Goal: Book appointment/travel/reservation

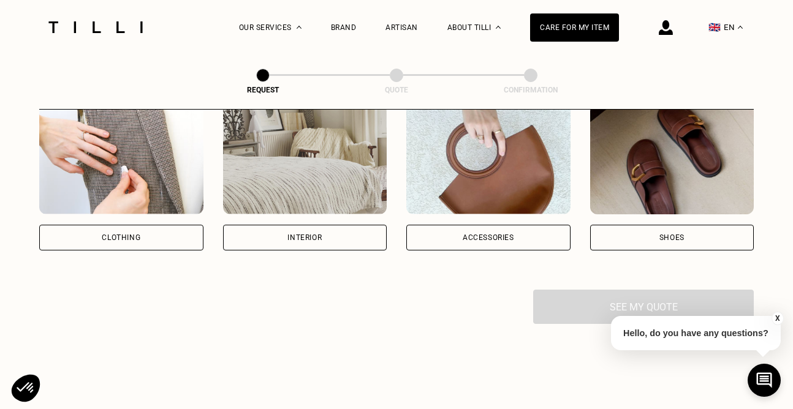
scroll to position [264, 0]
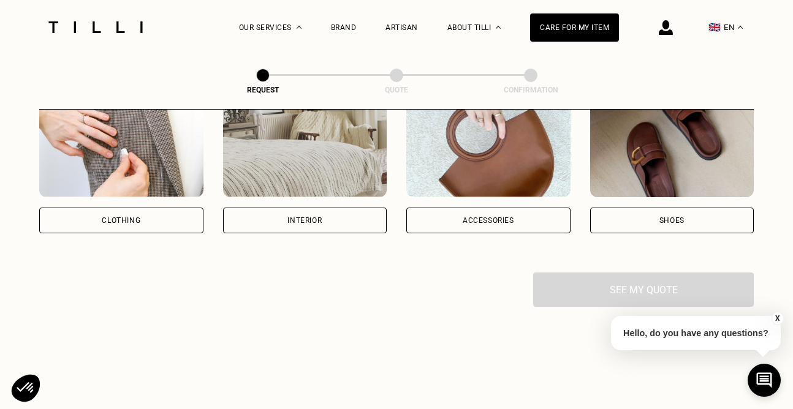
click at [302, 219] on div "Interior" at bounding box center [304, 220] width 34 height 7
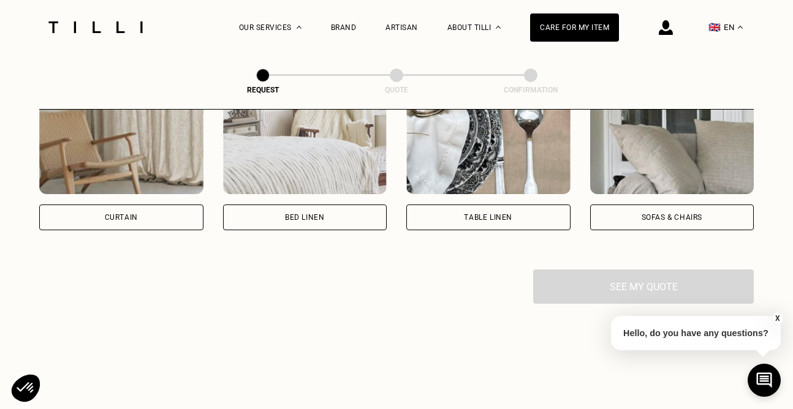
scroll to position [585, 0]
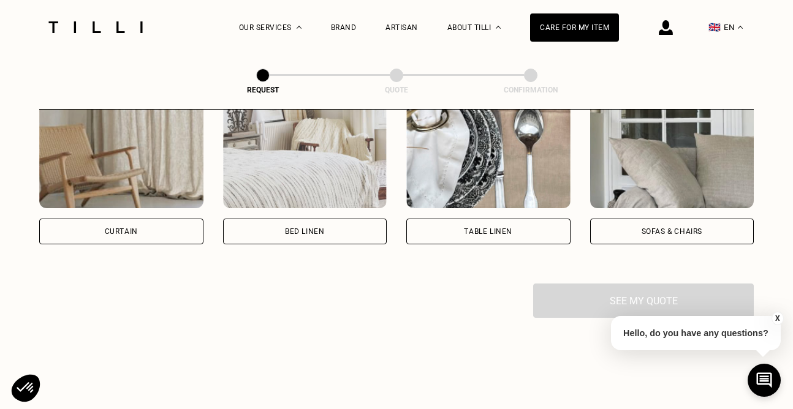
click at [144, 232] on div "Curtain" at bounding box center [121, 232] width 164 height 26
select select "FR"
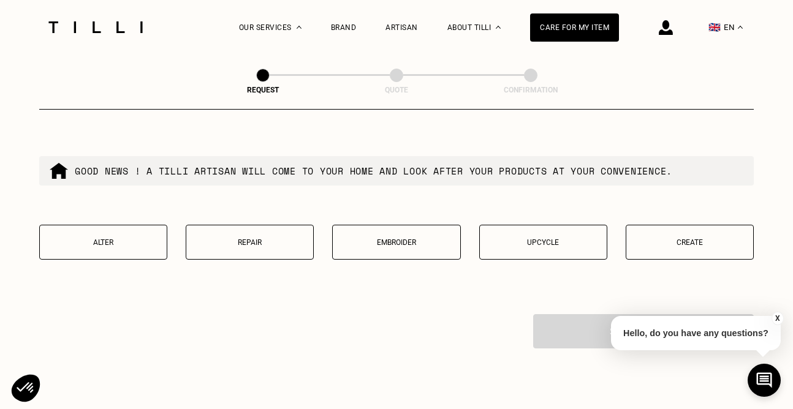
scroll to position [1161, 0]
click at [673, 242] on p "Create" at bounding box center [689, 244] width 115 height 9
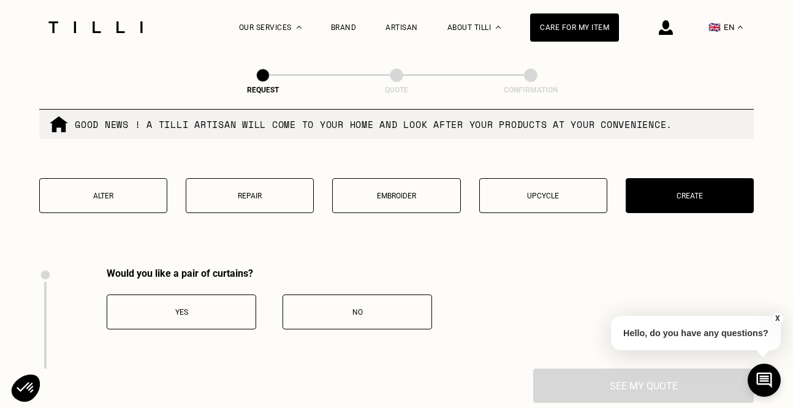
scroll to position [1208, 0]
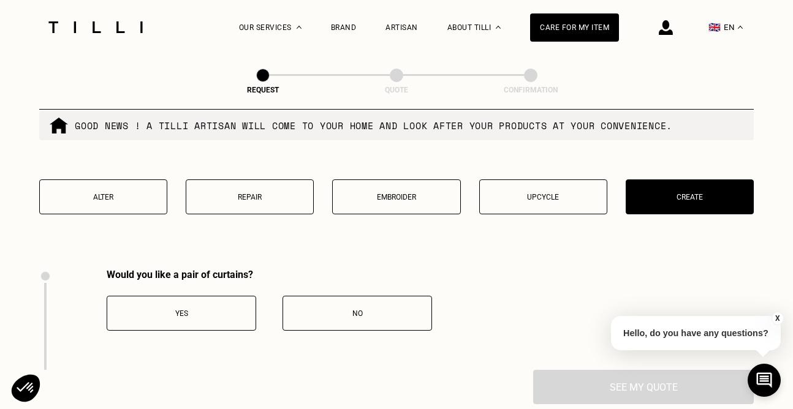
click at [493, 207] on button "Upcycle" at bounding box center [543, 197] width 128 height 35
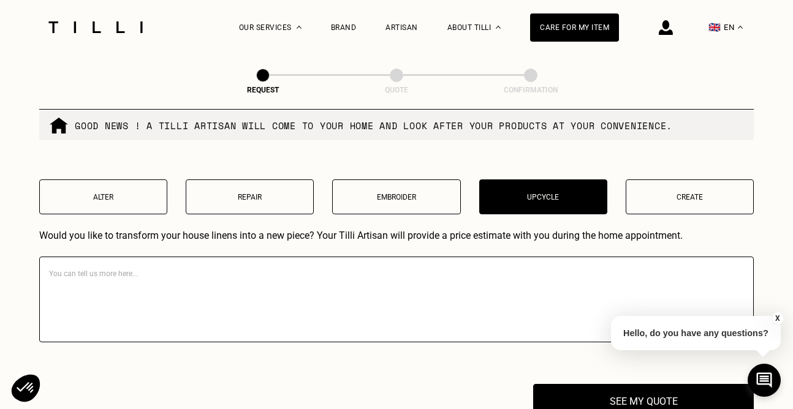
click at [400, 199] on p "Embroider" at bounding box center [396, 197] width 115 height 9
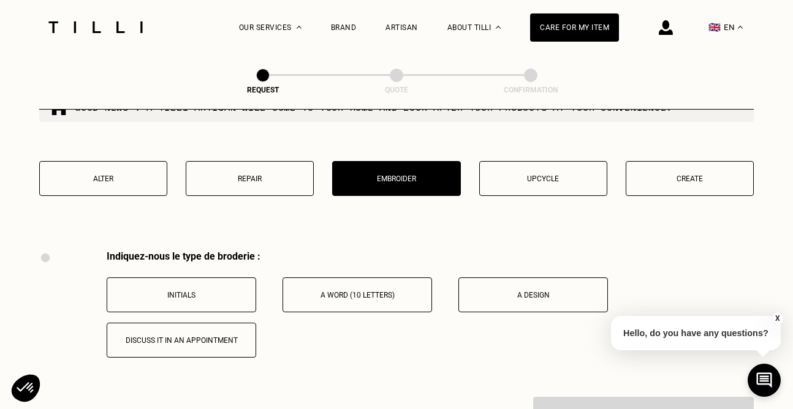
scroll to position [1224, 0]
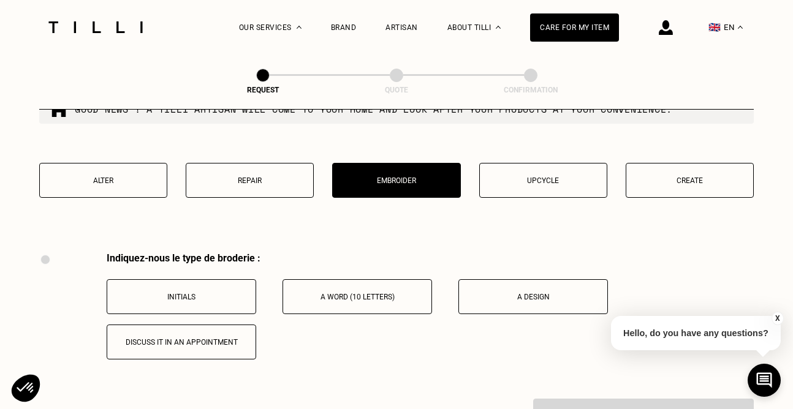
click at [252, 186] on button "Repair" at bounding box center [250, 180] width 128 height 35
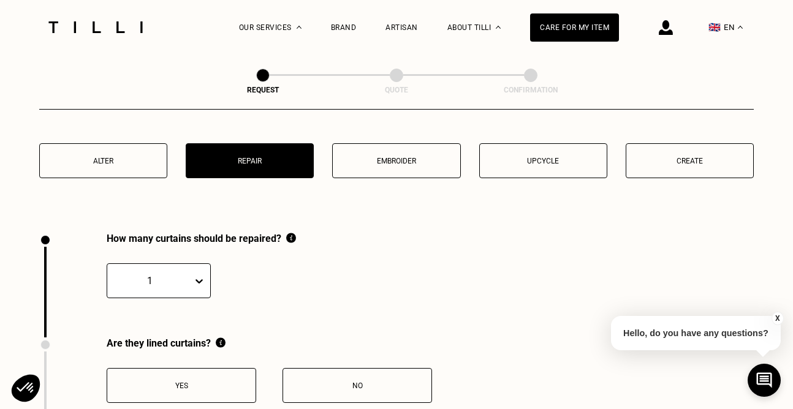
scroll to position [1242, 0]
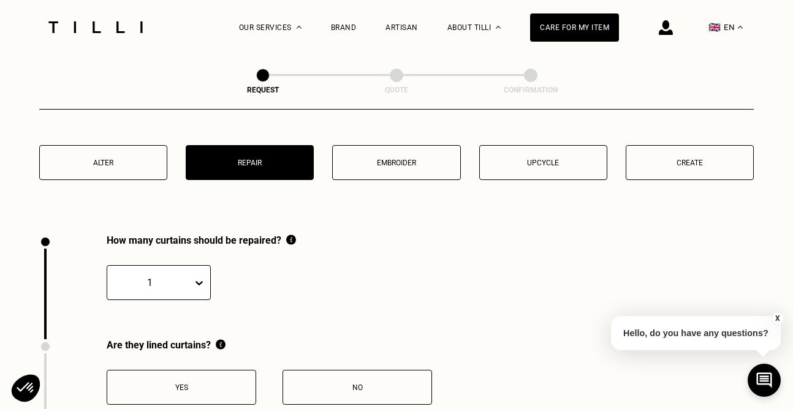
click at [115, 171] on button "Alter" at bounding box center [103, 162] width 128 height 35
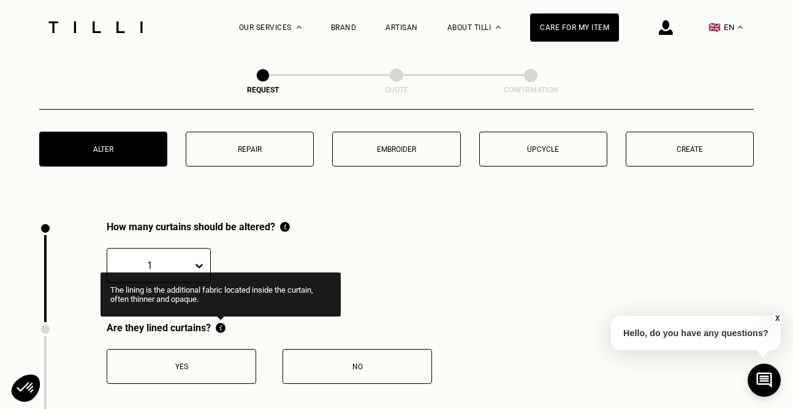
scroll to position [1245, 0]
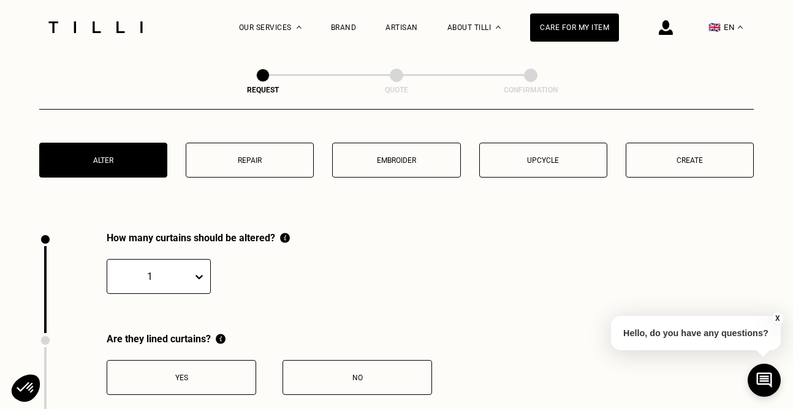
click at [208, 276] on div "1" at bounding box center [159, 276] width 104 height 35
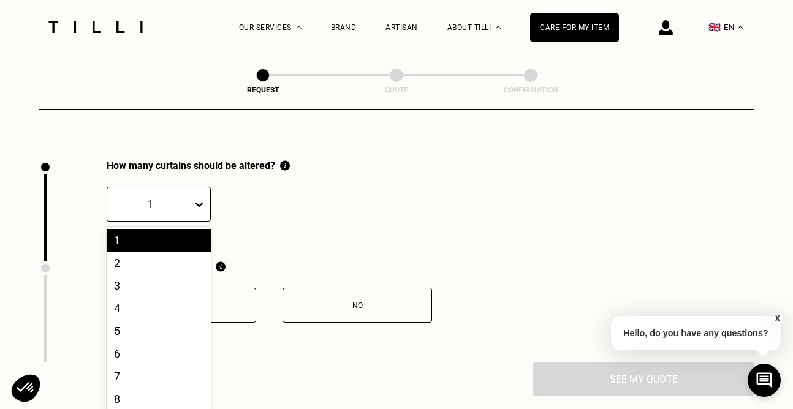
scroll to position [1324, 0]
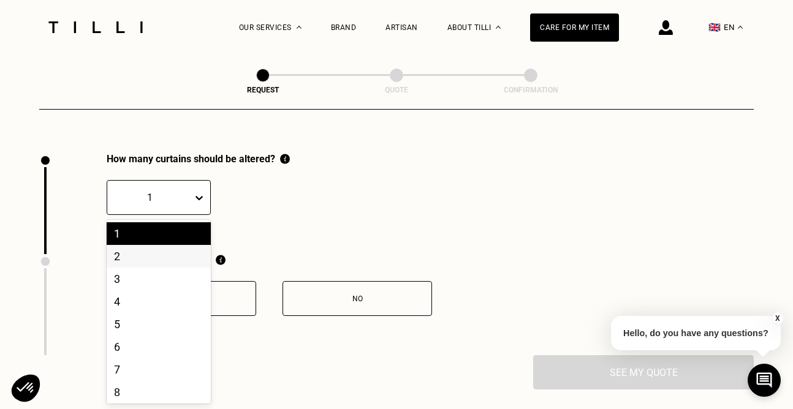
click at [170, 257] on div "2" at bounding box center [159, 256] width 104 height 23
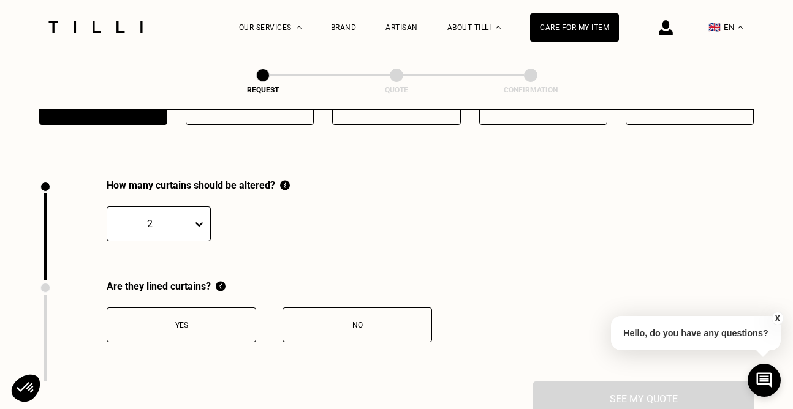
scroll to position [1302, 0]
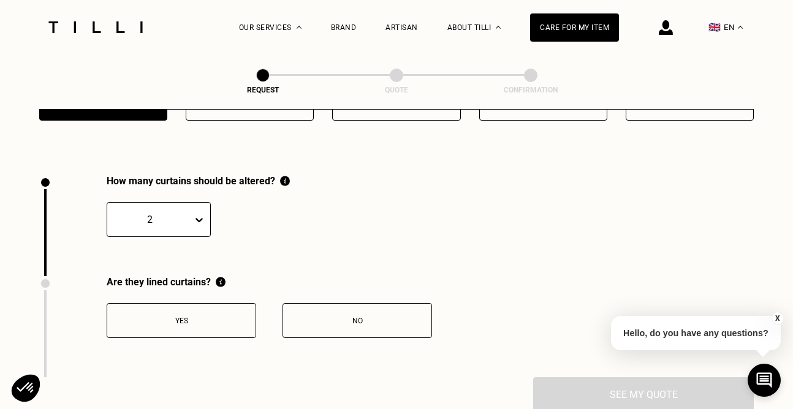
click at [347, 327] on button "No" at bounding box center [358, 320] width 150 height 35
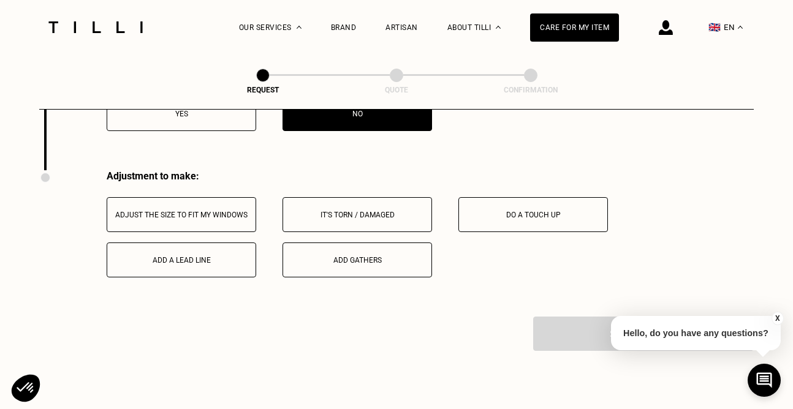
scroll to position [1543, 0]
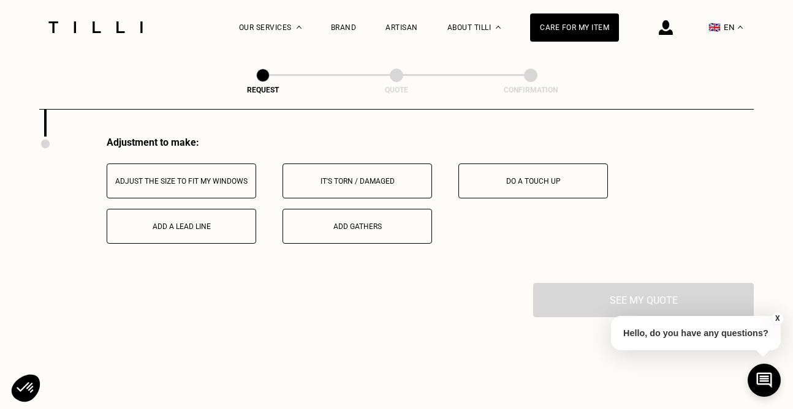
click at [236, 186] on button "Adjust the size to fit my windows" at bounding box center [182, 181] width 150 height 35
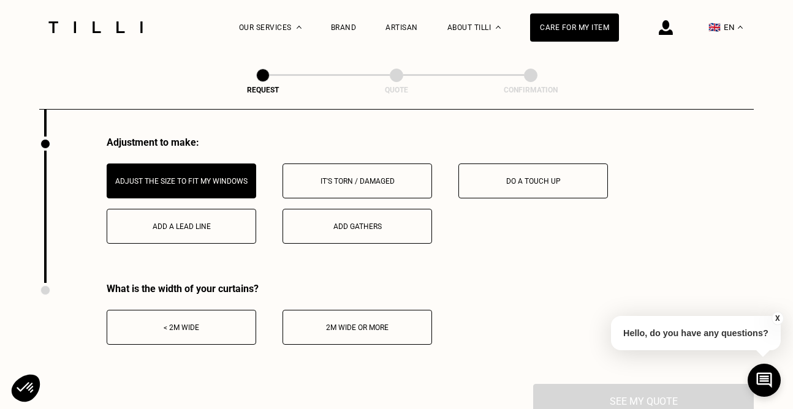
click at [224, 333] on button "< 2m wide" at bounding box center [182, 327] width 150 height 35
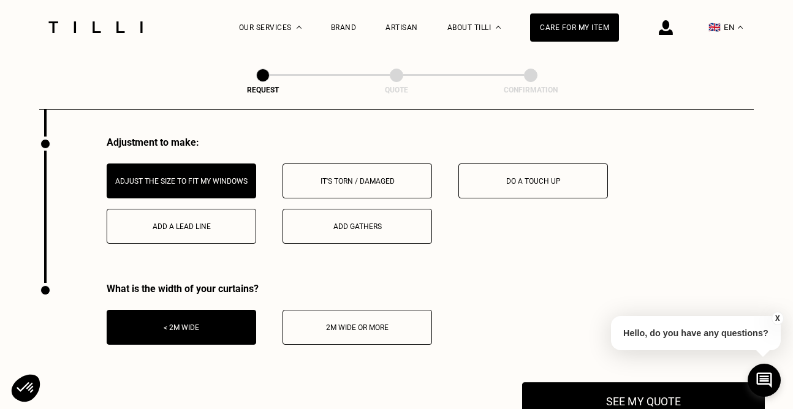
click at [585, 393] on button "See my quote" at bounding box center [643, 401] width 243 height 38
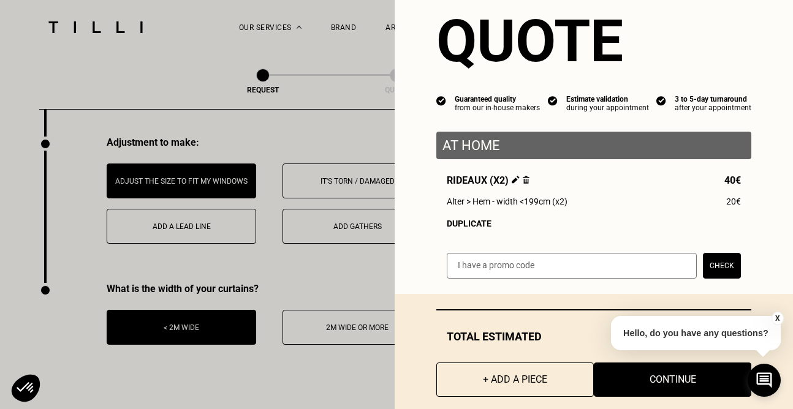
scroll to position [51, 0]
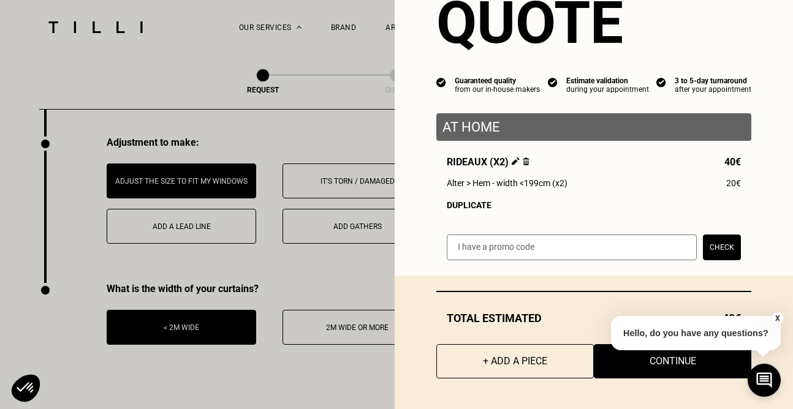
click at [775, 317] on button "X" at bounding box center [778, 318] width 12 height 13
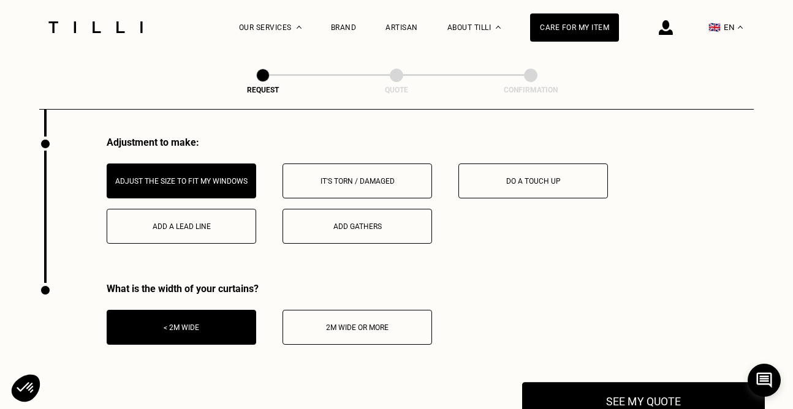
click at [664, 401] on button "See my quote" at bounding box center [643, 401] width 243 height 38
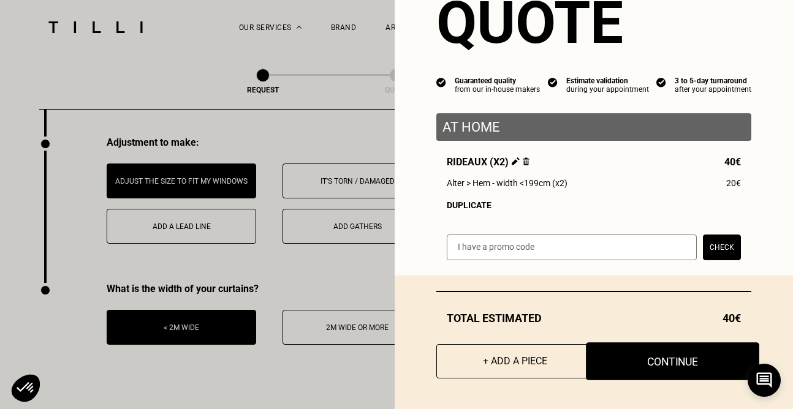
click at [656, 365] on button "Continue" at bounding box center [672, 362] width 173 height 38
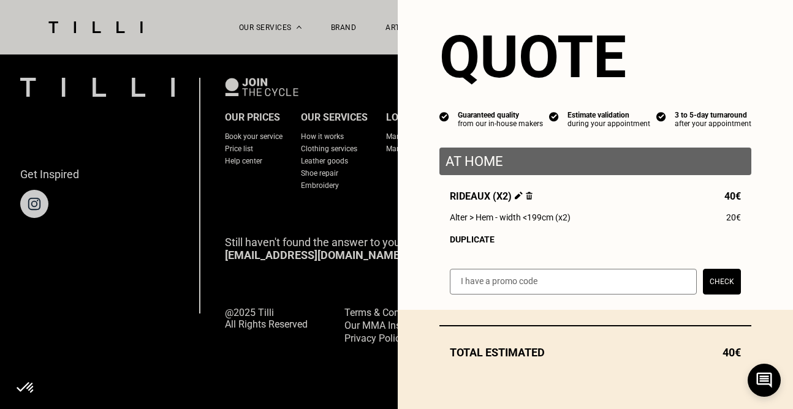
scroll to position [17, 0]
select select "FR"
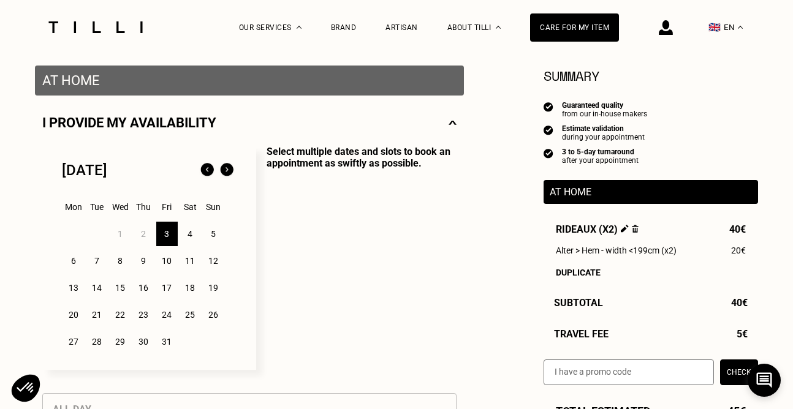
scroll to position [230, 0]
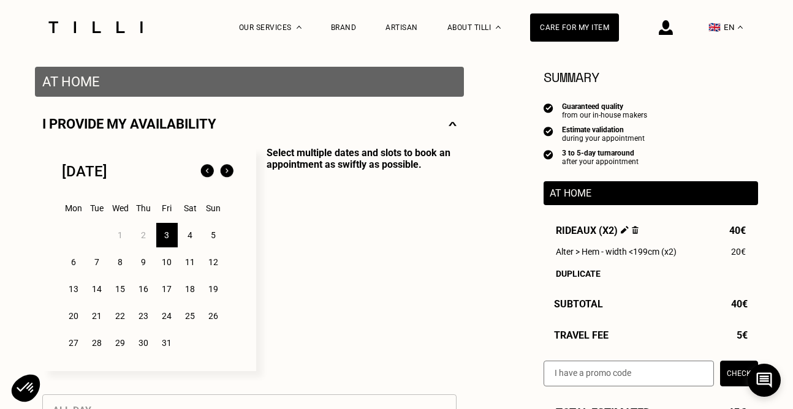
click at [191, 235] on div "4" at bounding box center [190, 235] width 21 height 25
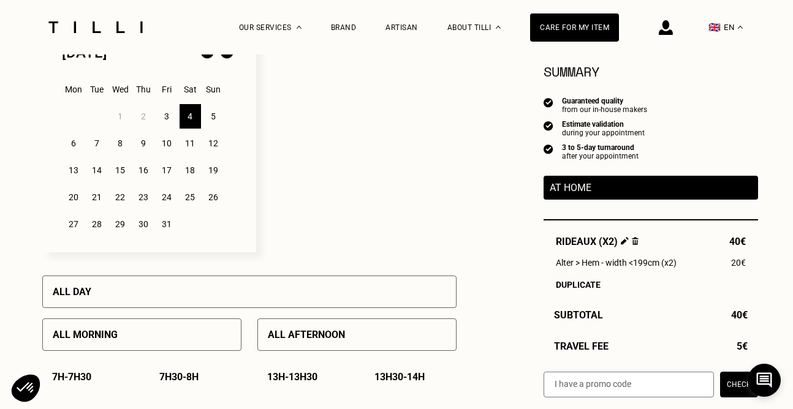
scroll to position [352, 0]
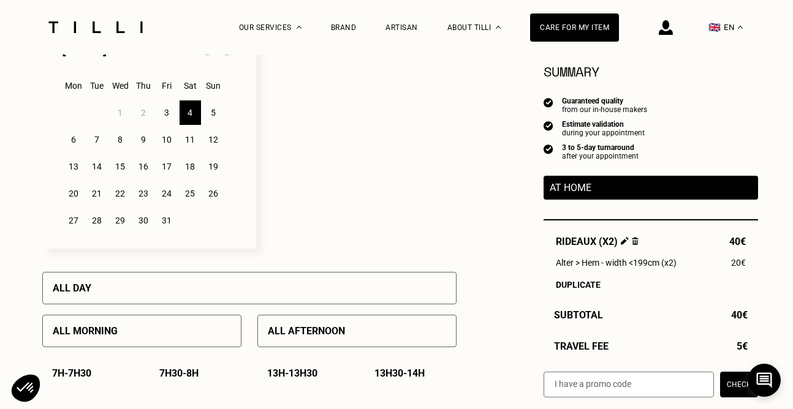
click at [77, 140] on div "6" at bounding box center [73, 139] width 21 height 25
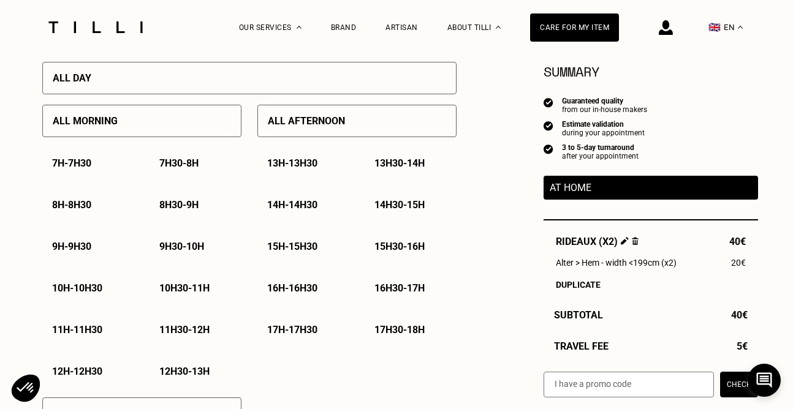
scroll to position [547, 0]
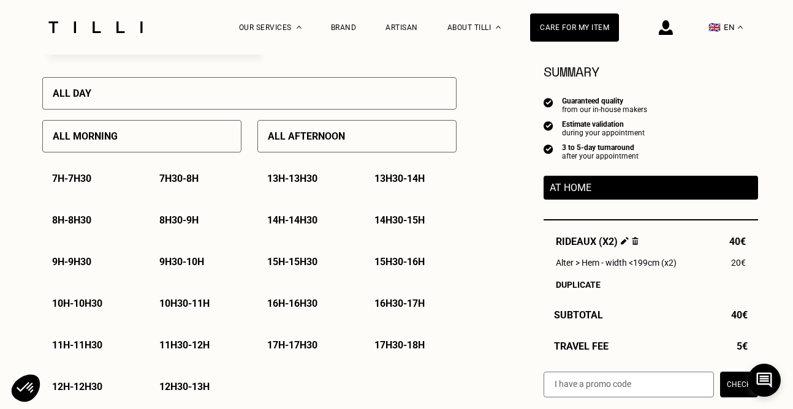
click at [279, 142] on p "All afternoon" at bounding box center [306, 137] width 77 height 12
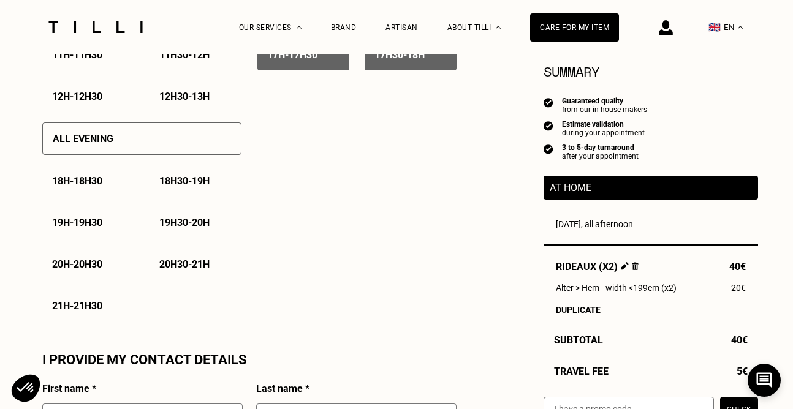
scroll to position [841, 0]
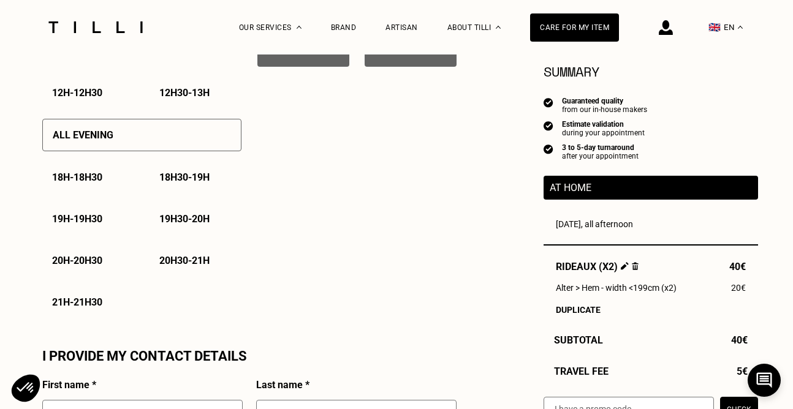
click at [150, 140] on div "All evening" at bounding box center [141, 135] width 199 height 32
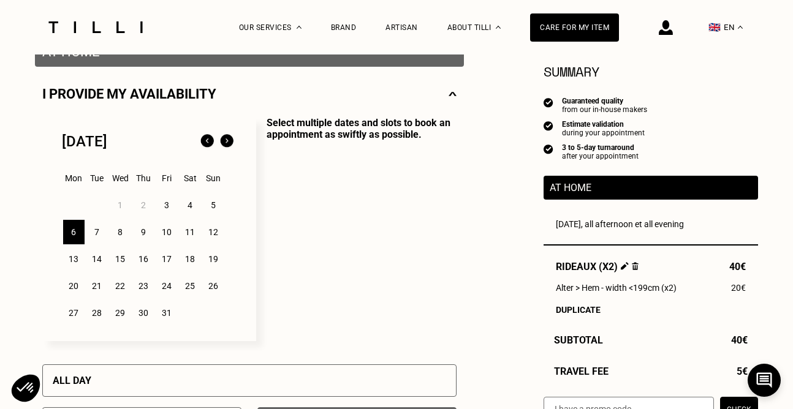
scroll to position [262, 0]
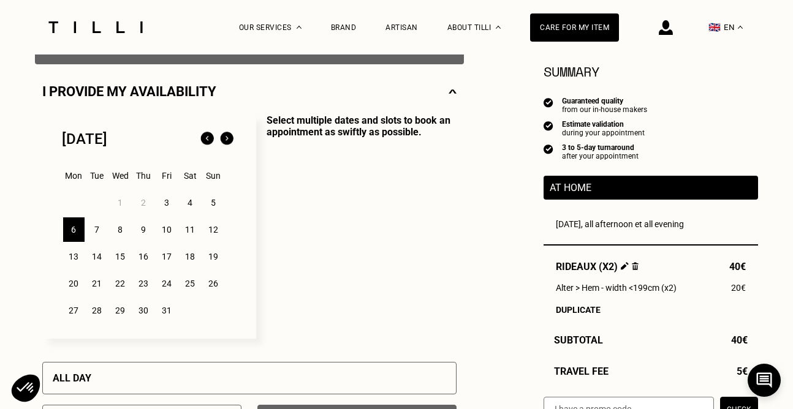
click at [99, 228] on div "7" at bounding box center [96, 230] width 21 height 25
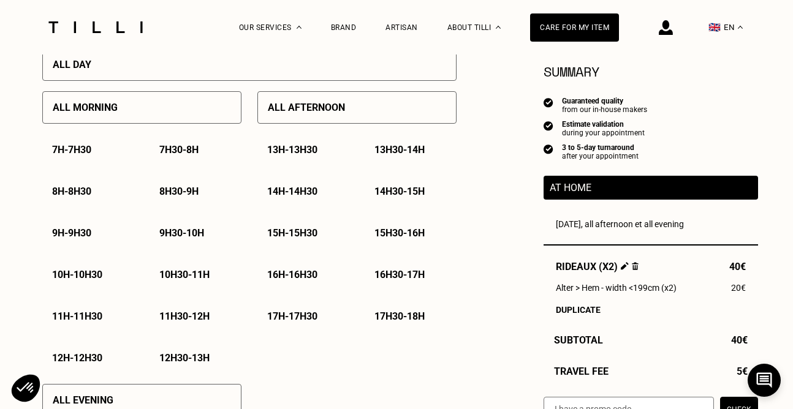
scroll to position [583, 0]
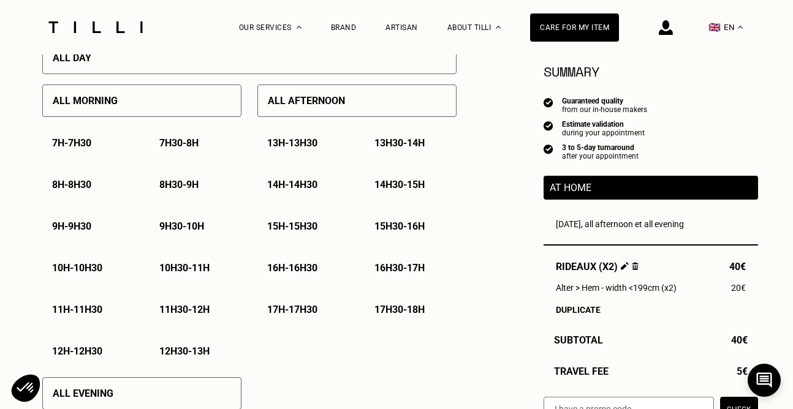
click at [300, 102] on p "All afternoon" at bounding box center [306, 101] width 77 height 12
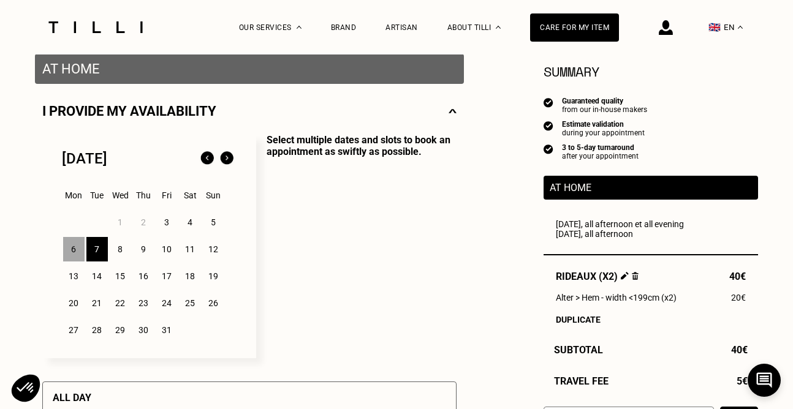
scroll to position [255, 0]
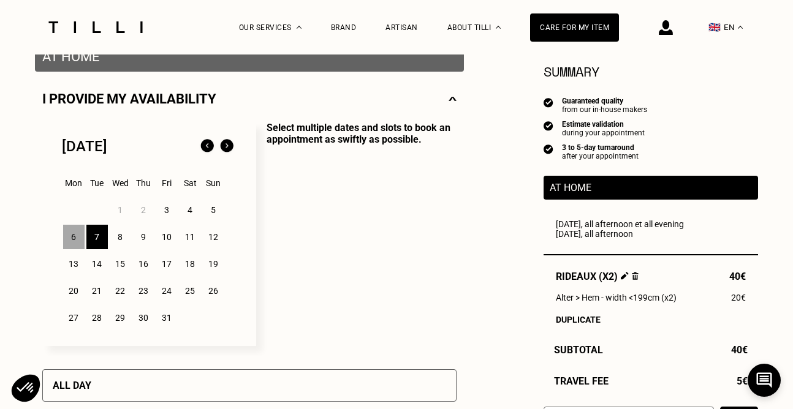
click at [120, 238] on div "8" at bounding box center [120, 237] width 21 height 25
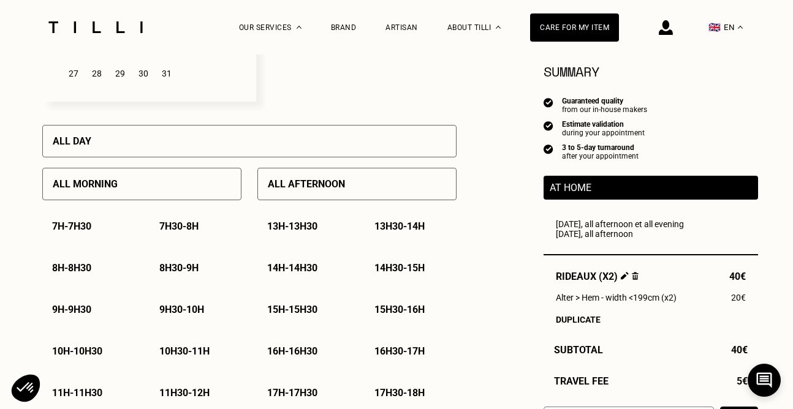
scroll to position [518, 0]
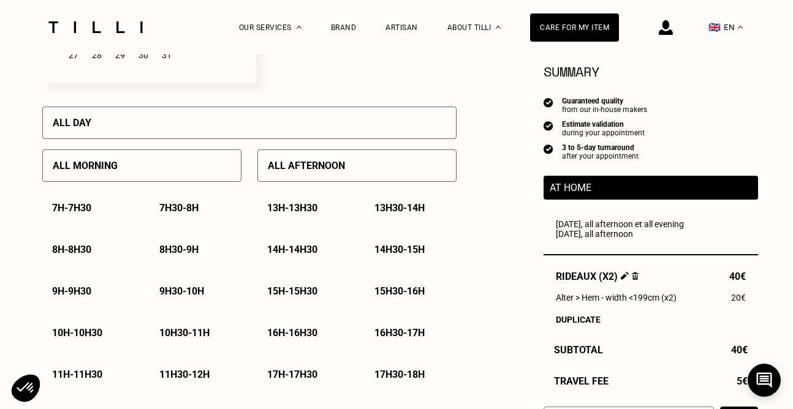
click at [343, 167] on p "All afternoon" at bounding box center [306, 166] width 77 height 12
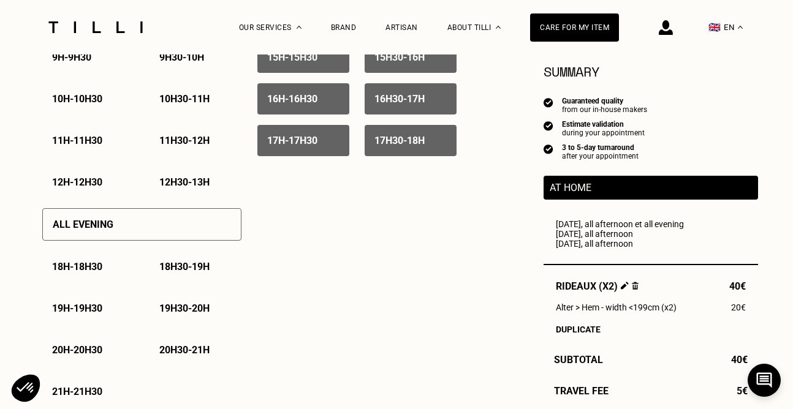
scroll to position [775, 0]
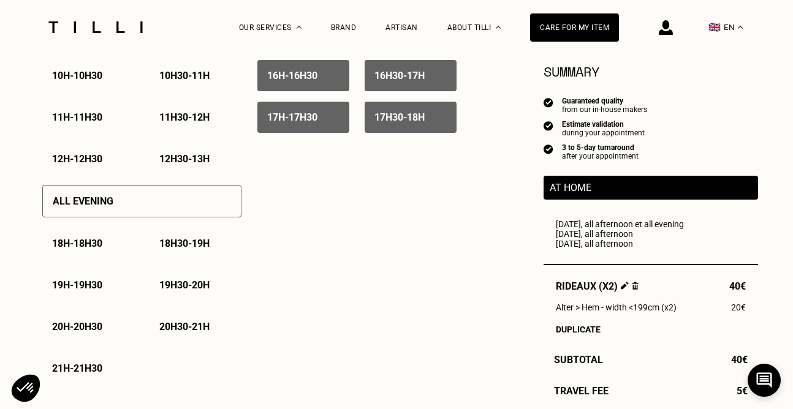
click at [193, 200] on div "All evening" at bounding box center [141, 201] width 199 height 32
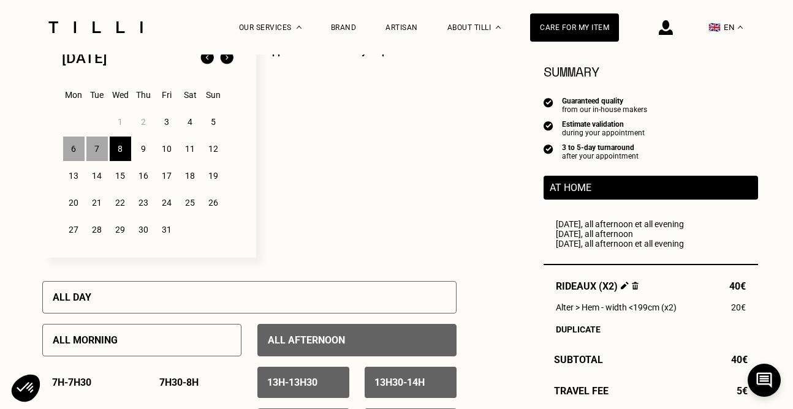
scroll to position [341, 0]
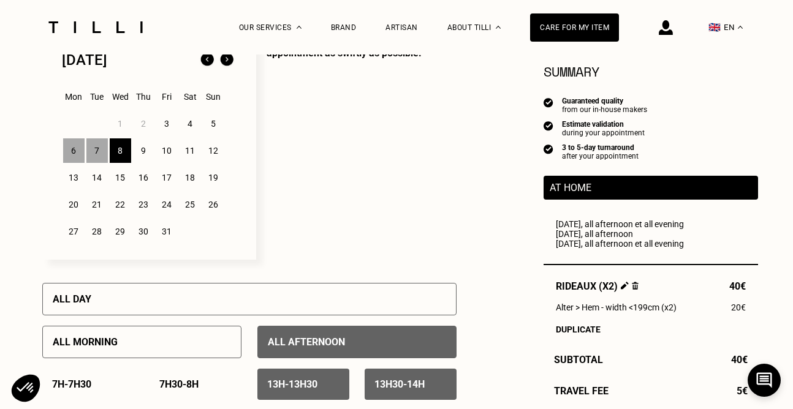
click at [165, 154] on div "10" at bounding box center [166, 151] width 21 height 25
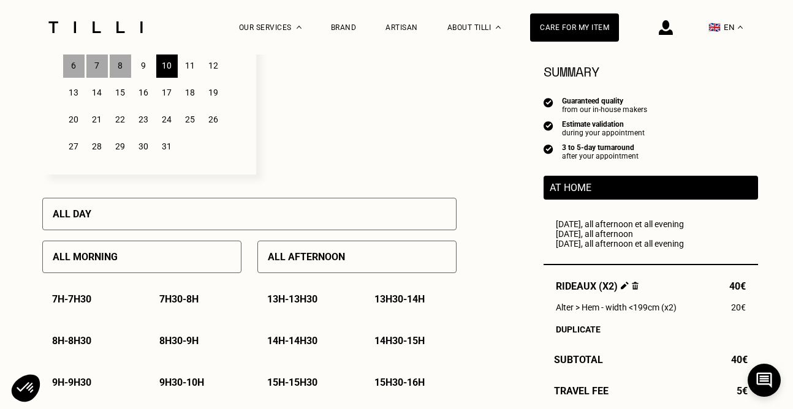
scroll to position [429, 0]
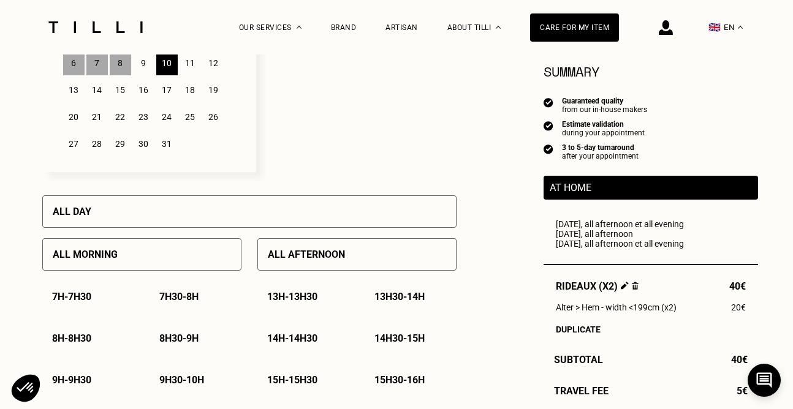
click at [347, 254] on div "All afternoon" at bounding box center [356, 254] width 199 height 32
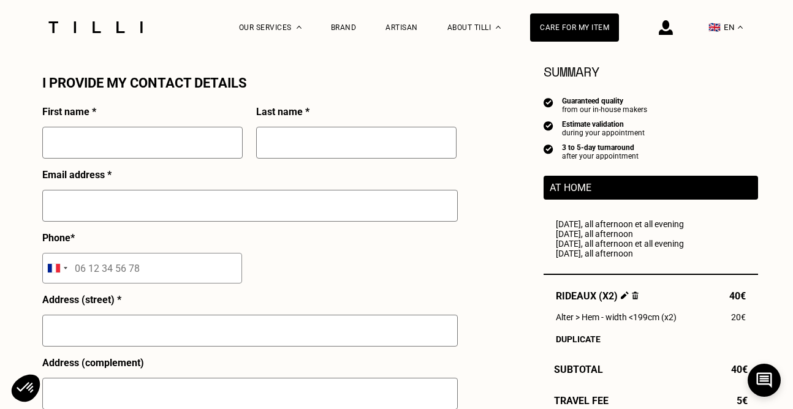
scroll to position [1144, 0]
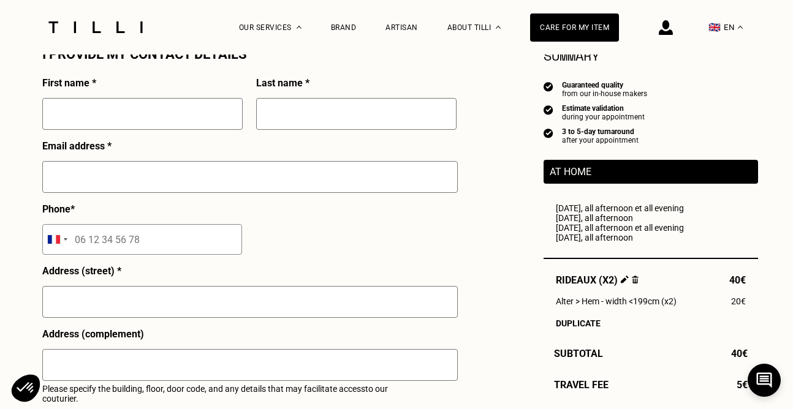
click at [161, 126] on input "text" at bounding box center [142, 114] width 200 height 32
type input "[PERSON_NAME]"
type input "Doehle"
type input "[EMAIL_ADDRESS][DOMAIN_NAME]"
type input "[STREET_ADDRESS]"
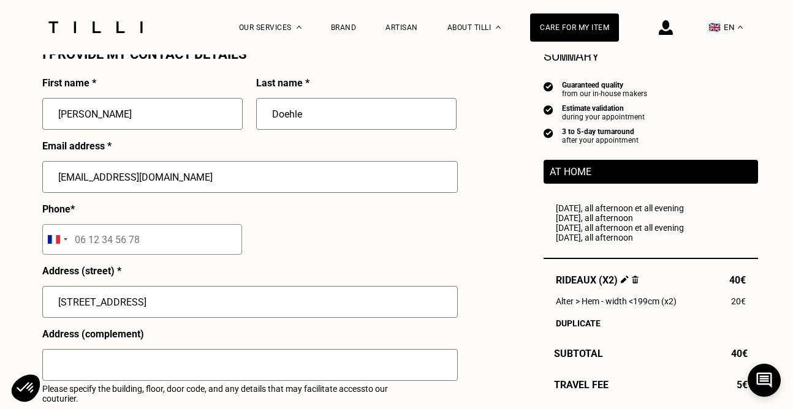
type input "[GEOGRAPHIC_DATA]"
click at [72, 242] on input "tel" at bounding box center [142, 239] width 200 height 31
type input "06 86 30 12 70"
click at [446, 245] on div "First name * [PERSON_NAME] Last name * [PERSON_NAME] Email address * [EMAIL_ADD…" at bounding box center [249, 327] width 414 height 501
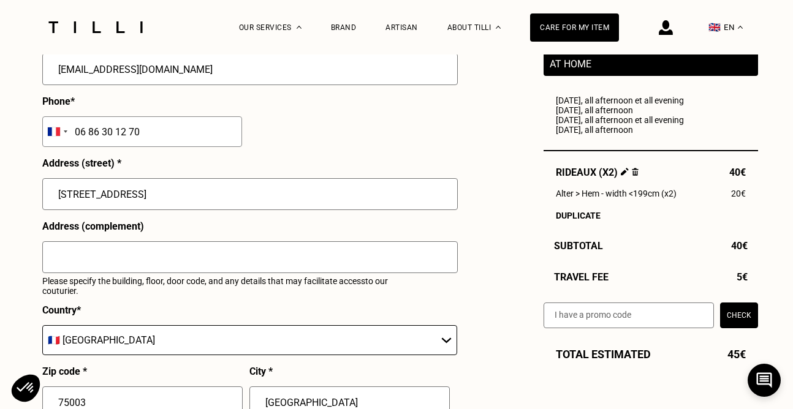
scroll to position [1253, 0]
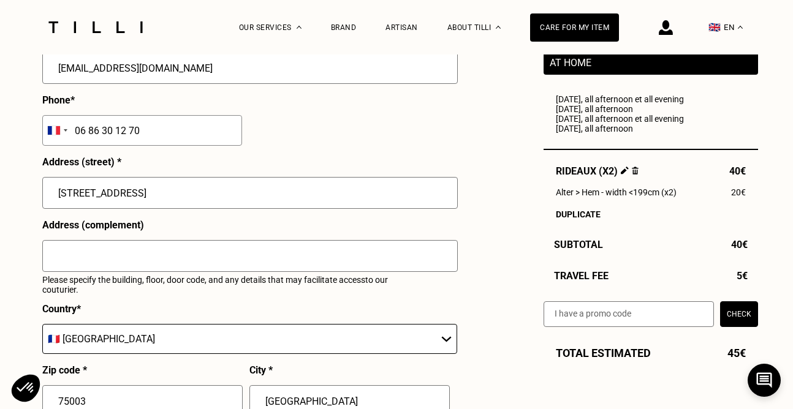
click at [294, 255] on input "text" at bounding box center [250, 256] width 416 height 32
type input "Code 76A24, Sonnette 14, Etage 5 avec ascenseur"
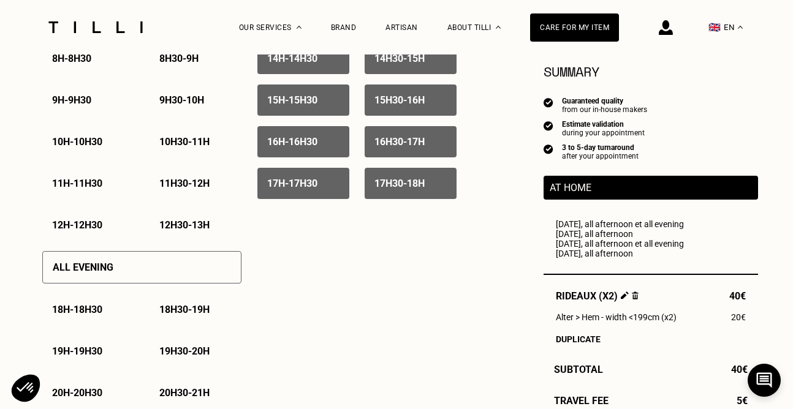
scroll to position [693, 0]
